Goal: Navigation & Orientation: Find specific page/section

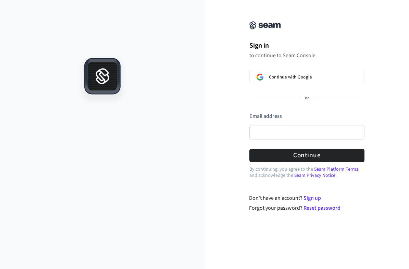
click at [294, 68] on div "Sign in to continue to Seam Console Continue with Google or Email address Passw…" at bounding box center [306, 90] width 137 height 165
click at [310, 75] on span "Continue with Google" at bounding box center [290, 76] width 43 height 5
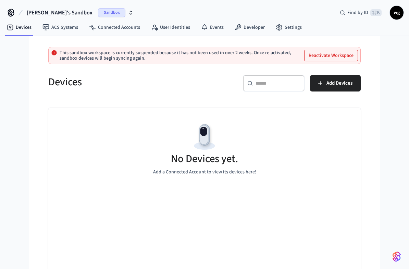
click at [12, 13] on icon at bounding box center [10, 12] width 11 height 11
click at [53, 29] on link "ACS Systems" at bounding box center [60, 27] width 47 height 12
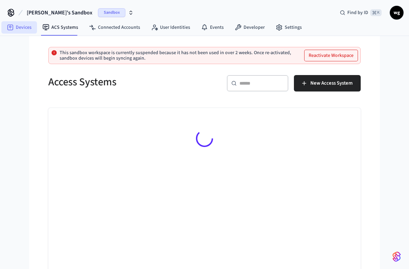
click at [19, 26] on link "Devices" at bounding box center [19, 27] width 36 height 12
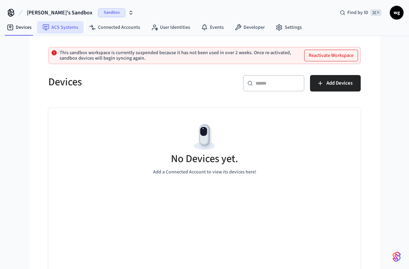
click at [47, 28] on icon at bounding box center [45, 27] width 7 height 7
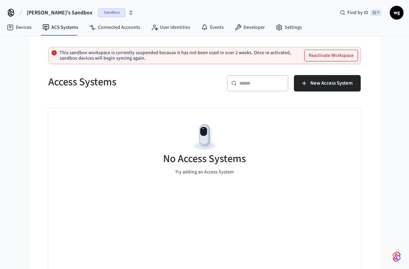
click at [11, 10] on icon at bounding box center [10, 12] width 11 height 11
click at [17, 23] on link "Devices" at bounding box center [19, 27] width 36 height 12
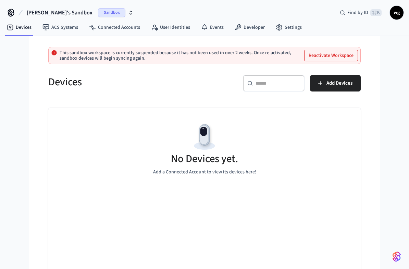
click at [13, 16] on icon at bounding box center [10, 12] width 11 height 11
click at [396, 19] on span "wg" at bounding box center [397, 13] width 12 height 12
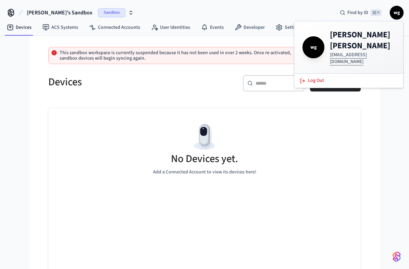
click at [399, 16] on span "wg" at bounding box center [397, 13] width 12 height 12
